Goal: Task Accomplishment & Management: Manage account settings

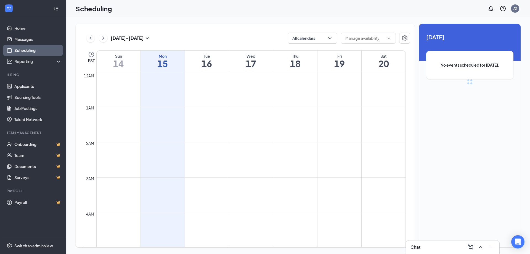
scroll to position [271, 0]
click at [24, 87] on link "Applicants" at bounding box center [37, 86] width 47 height 11
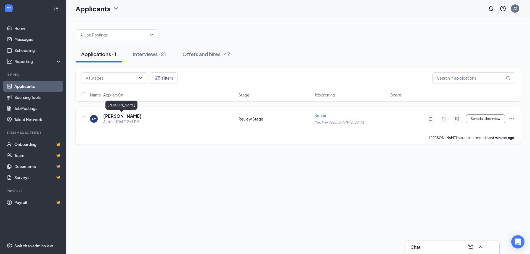
click at [116, 118] on h5 "[PERSON_NAME]" at bounding box center [122, 116] width 38 height 6
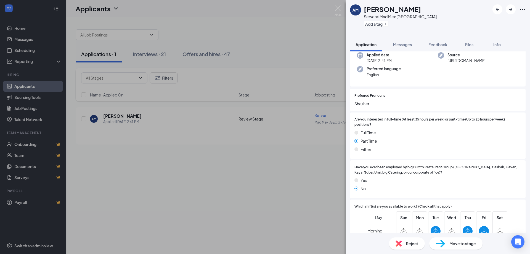
scroll to position [138, 0]
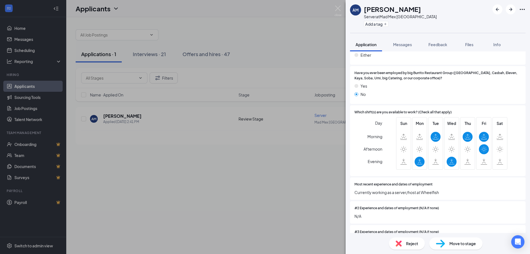
click at [414, 243] on span "Reject" at bounding box center [412, 243] width 12 height 6
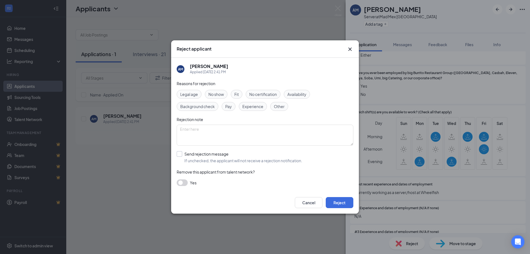
click at [180, 154] on input "Send rejection message If unchecked, the applicant will not receive a rejection…" at bounding box center [240, 157] width 126 height 12
checkbox input "true"
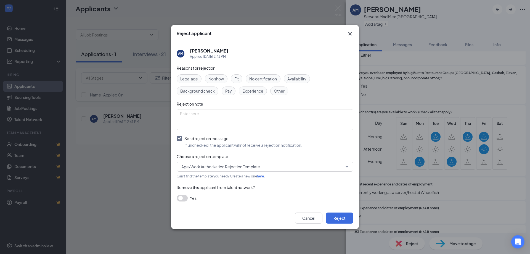
click at [224, 168] on span "Age/Work Authorization Rejection Template" at bounding box center [220, 166] width 79 height 8
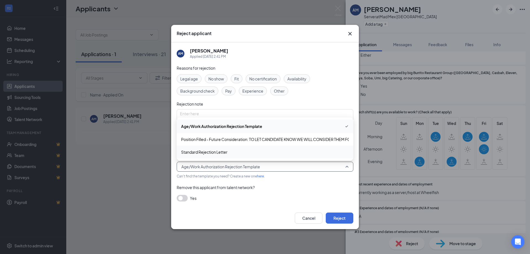
click at [204, 152] on span "Standard Rejection Letter" at bounding box center [204, 152] width 46 height 6
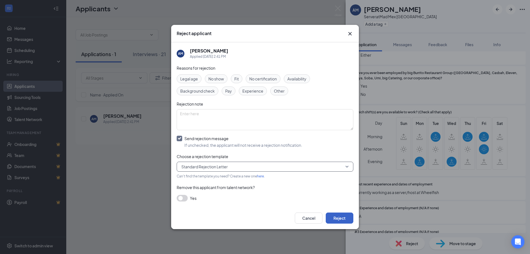
click at [343, 214] on button "Reject" at bounding box center [340, 217] width 28 height 11
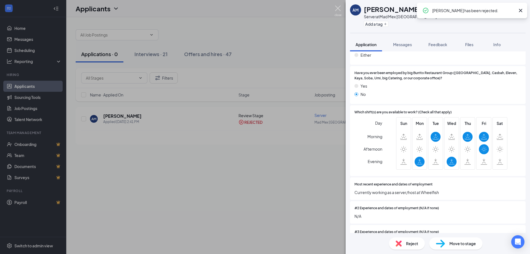
click at [336, 9] on img at bounding box center [338, 11] width 7 height 11
